Goal: Check status: Check status

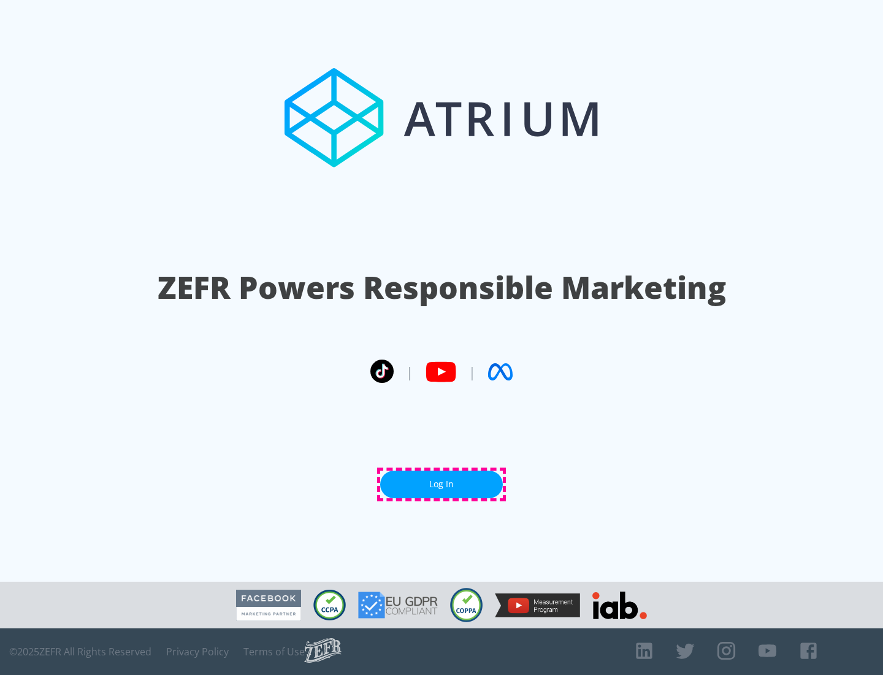
click at [442, 484] on link "Log In" at bounding box center [441, 484] width 123 height 28
